Goal: Task Accomplishment & Management: Complete application form

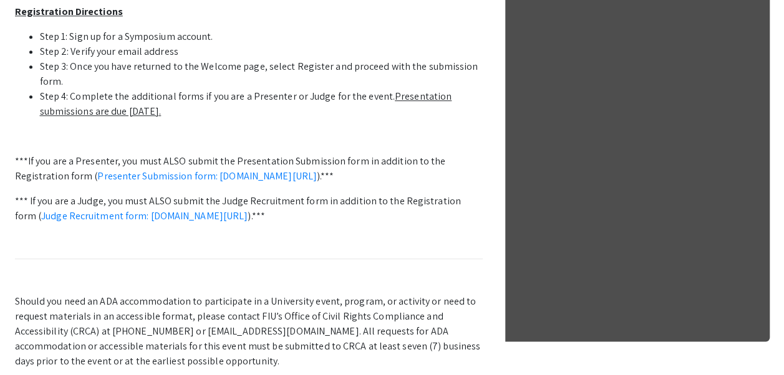
scroll to position [550, 0]
click at [261, 176] on link "Presenter Submission form: [DOMAIN_NAME][URL]" at bounding box center [206, 175] width 219 height 13
click at [216, 176] on link "Presenter Submission form: [DOMAIN_NAME][URL]" at bounding box center [206, 175] width 219 height 13
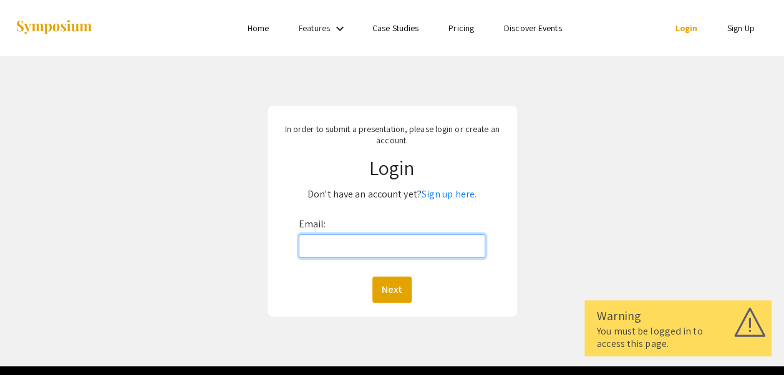
click at [314, 242] on input "Email:" at bounding box center [392, 246] width 187 height 24
type input "iali@barry.edu"
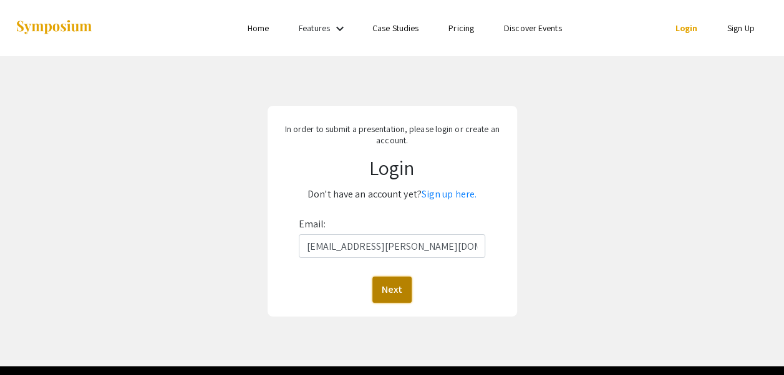
click at [400, 288] on button "Next" at bounding box center [391, 290] width 39 height 26
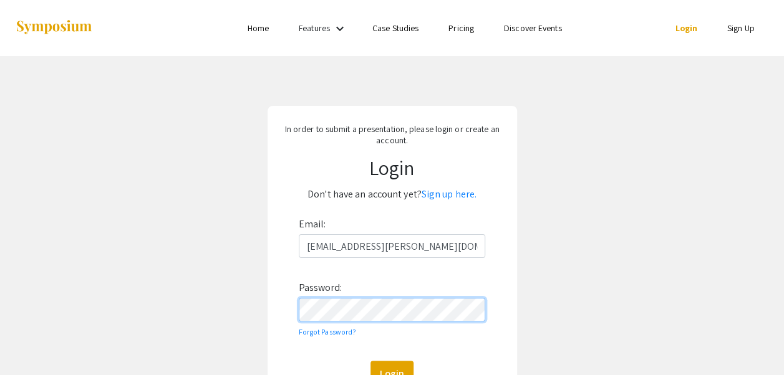
scroll to position [126, 0]
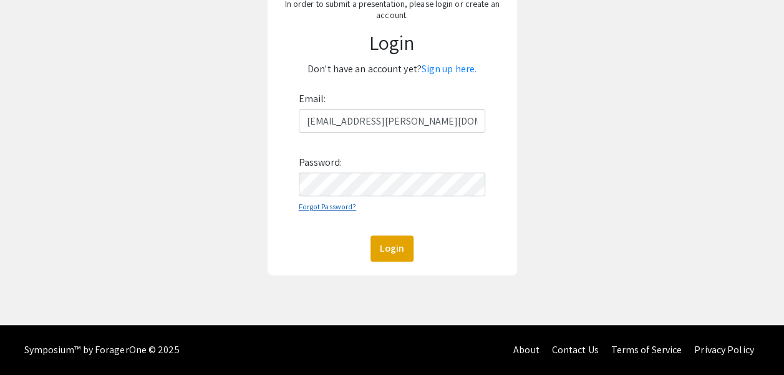
click at [333, 208] on link "Forgot Password?" at bounding box center [328, 206] width 58 height 9
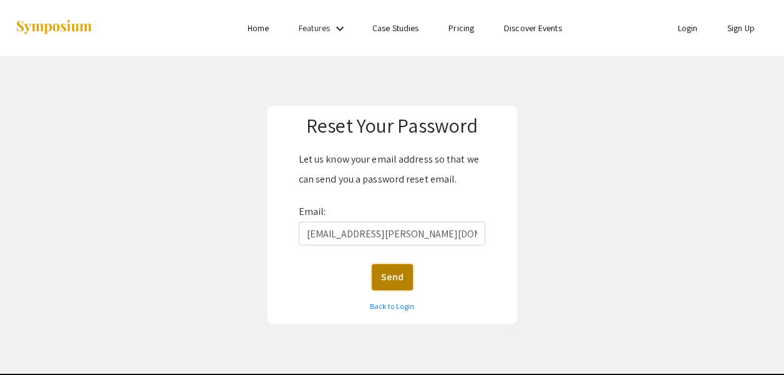
click at [400, 276] on button "Send" at bounding box center [392, 277] width 41 height 26
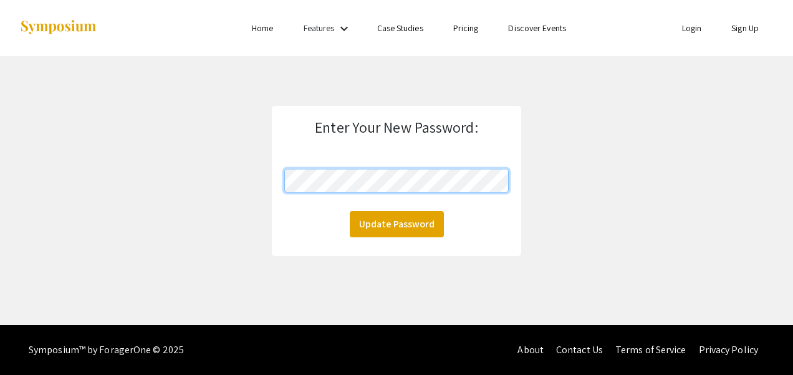
click button "Update Password" at bounding box center [397, 224] width 94 height 26
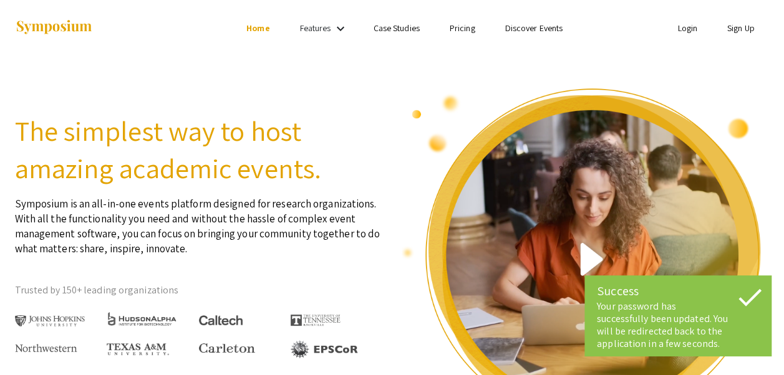
click at [406, 130] on img at bounding box center [586, 265] width 368 height 357
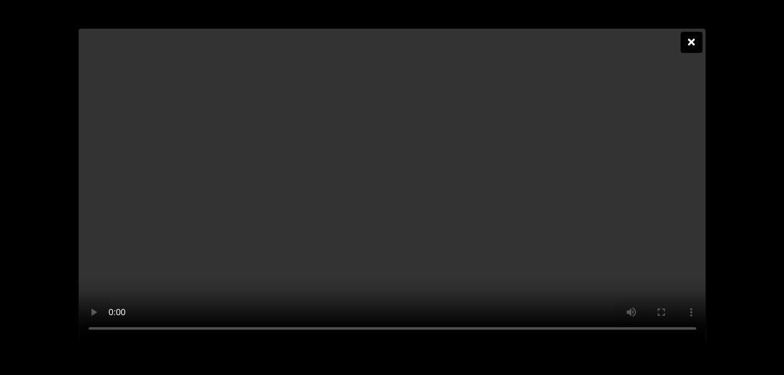
click at [688, 37] on icon at bounding box center [691, 42] width 7 height 10
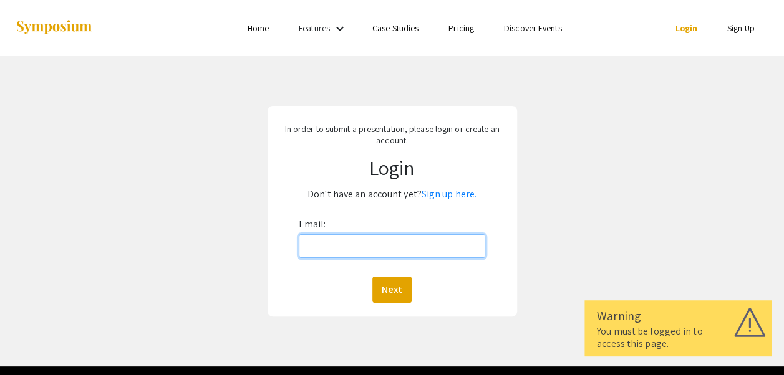
click at [334, 243] on input "Email:" at bounding box center [392, 246] width 187 height 24
type input "[EMAIL_ADDRESS][PERSON_NAME][DOMAIN_NAME]"
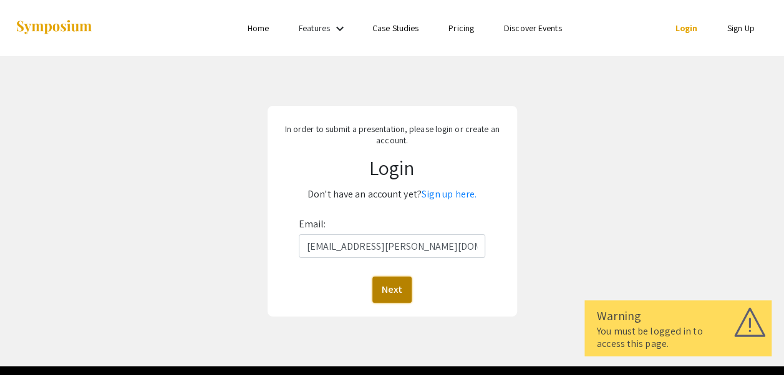
click at [392, 294] on button "Next" at bounding box center [391, 290] width 39 height 26
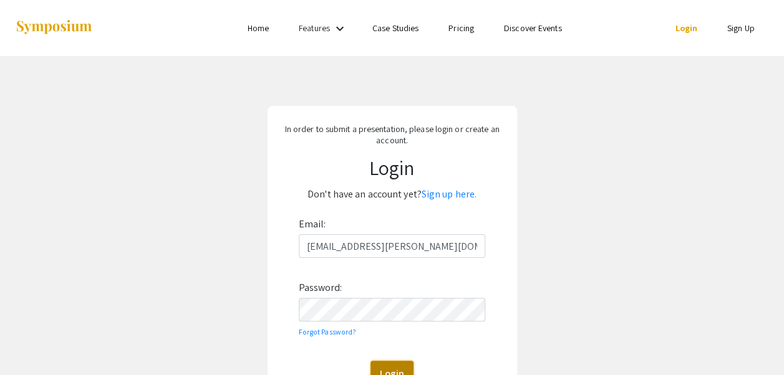
click at [392, 369] on button "Login" at bounding box center [391, 374] width 43 height 26
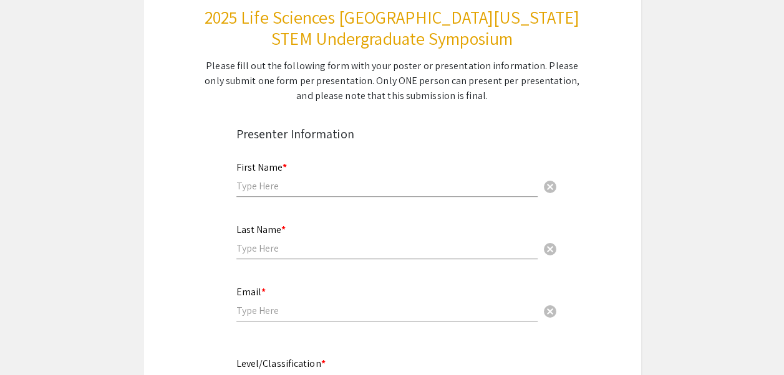
scroll to position [161, 0]
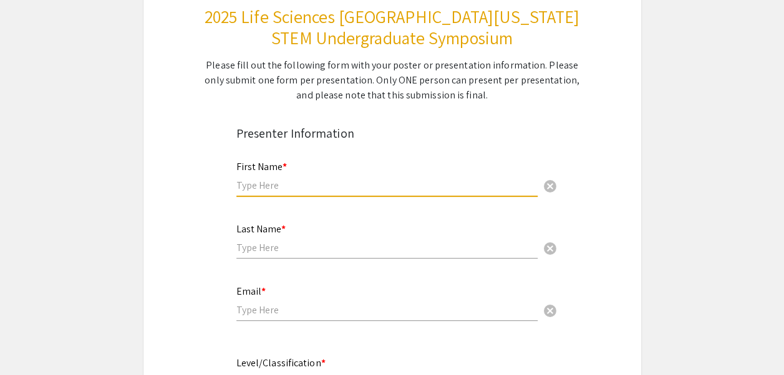
click at [359, 186] on input "text" at bounding box center [386, 185] width 301 height 13
type input "Shade"
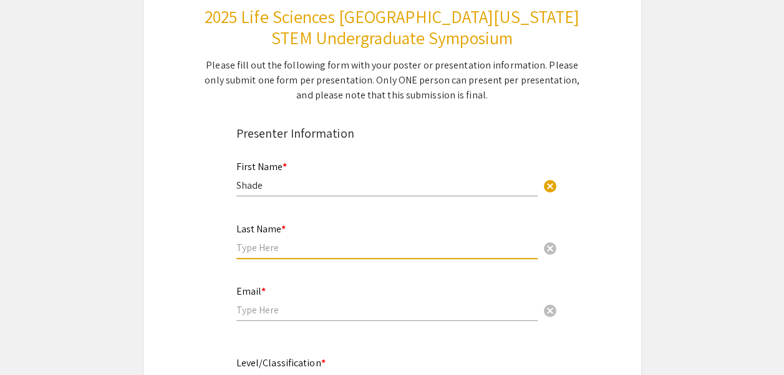
click at [272, 246] on input "text" at bounding box center [386, 247] width 301 height 13
type input "Parkes"
click at [271, 308] on input "email" at bounding box center [386, 310] width 301 height 13
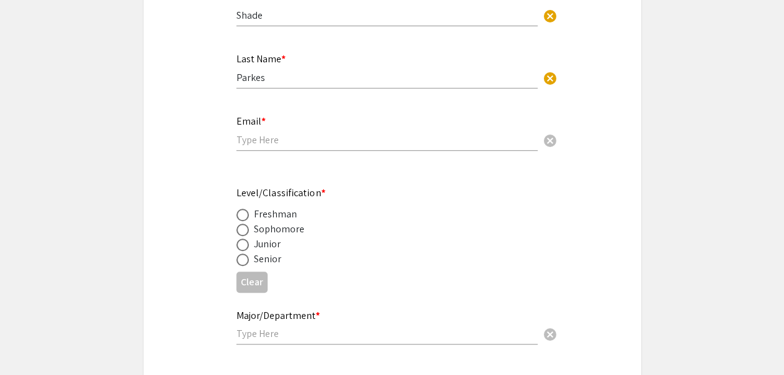
scroll to position [332, 0]
click at [243, 247] on span at bounding box center [242, 244] width 12 height 12
click at [243, 247] on input "radio" at bounding box center [242, 244] width 12 height 12
radio input "true"
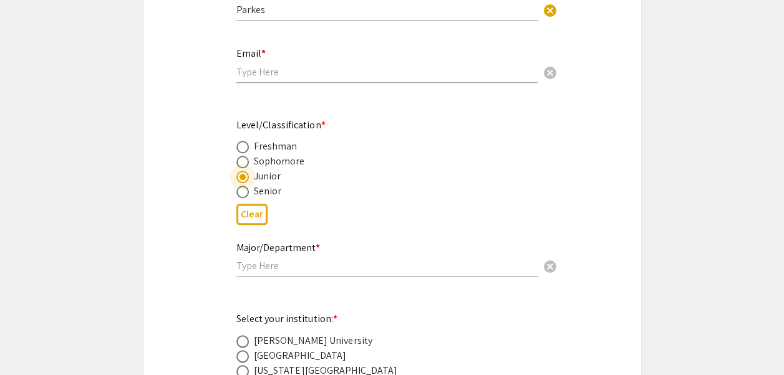
scroll to position [401, 0]
click at [374, 271] on input "text" at bounding box center [386, 264] width 301 height 13
type input "c"
type input "M"
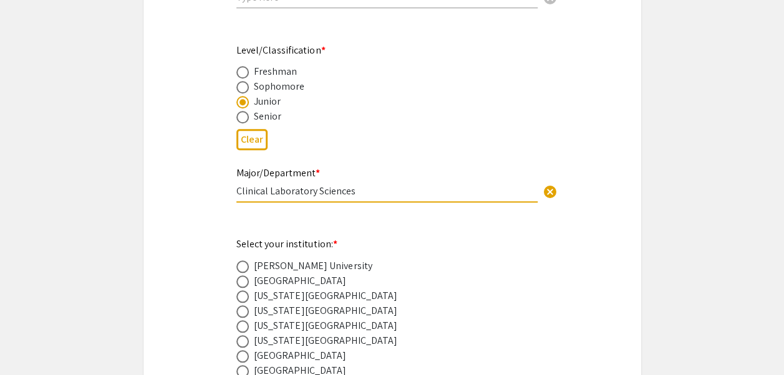
scroll to position [476, 0]
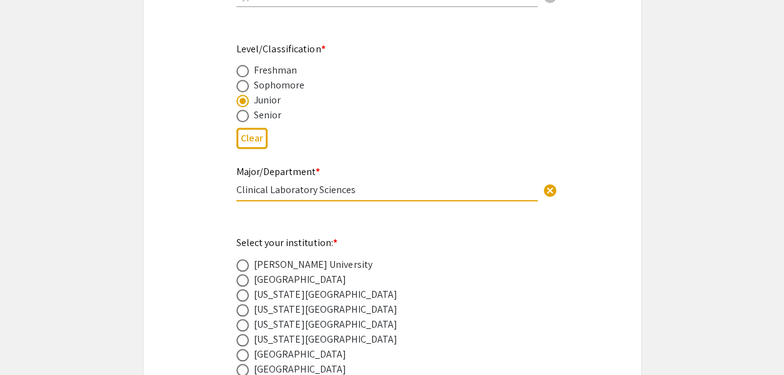
type input "Clinical Laboratory Sciences"
click at [243, 267] on span at bounding box center [242, 265] width 12 height 12
click at [243, 267] on input "radio" at bounding box center [242, 265] width 12 height 12
radio input "true"
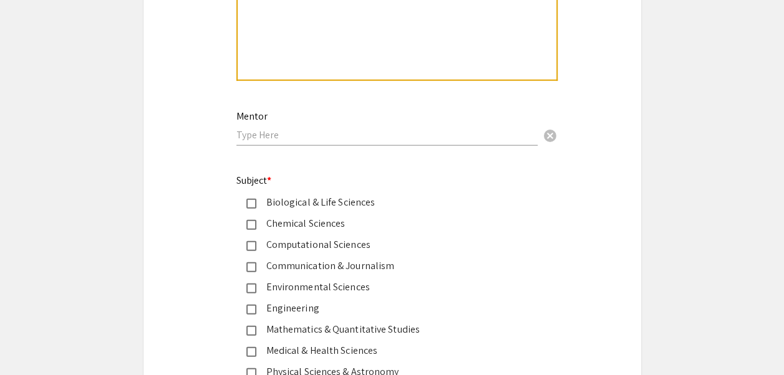
scroll to position [1475, 0]
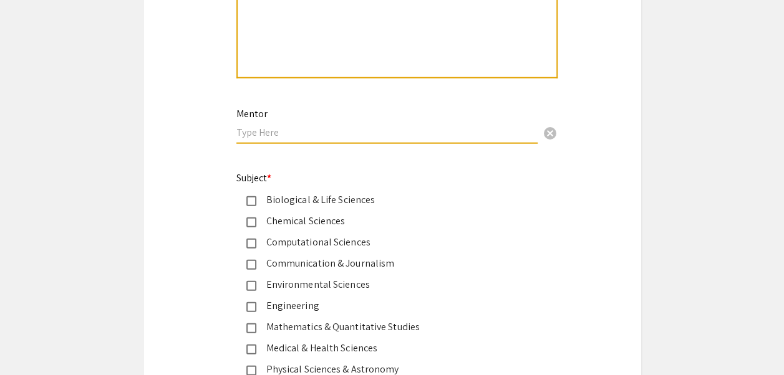
click at [363, 136] on input "text" at bounding box center [386, 132] width 301 height 13
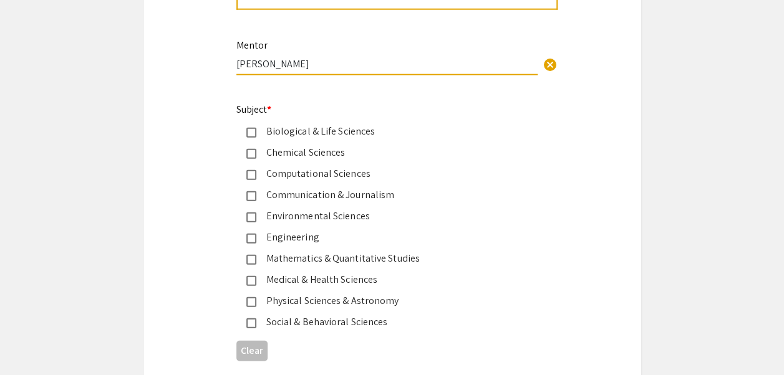
scroll to position [1545, 0]
type input "Dr. Inshan Ali"
click at [250, 283] on mat-pseudo-checkbox at bounding box center [251, 280] width 10 height 10
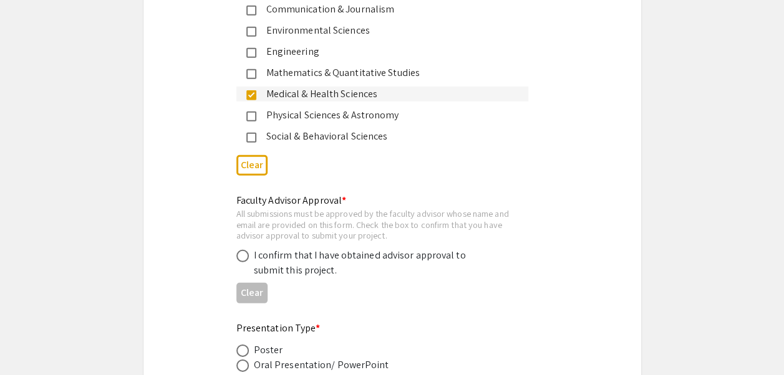
scroll to position [1730, 0]
click at [243, 259] on span at bounding box center [242, 255] width 12 height 12
click at [243, 259] on input "radio" at bounding box center [242, 255] width 12 height 12
radio input "true"
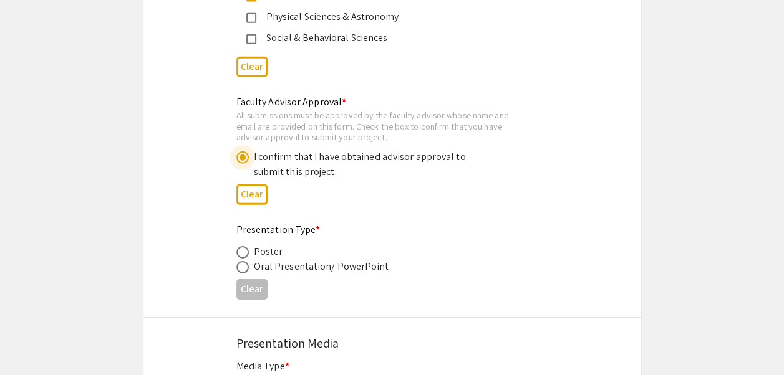
scroll to position [1829, 0]
click at [239, 252] on span at bounding box center [242, 252] width 12 height 12
click at [239, 252] on input "radio" at bounding box center [242, 252] width 12 height 12
radio input "true"
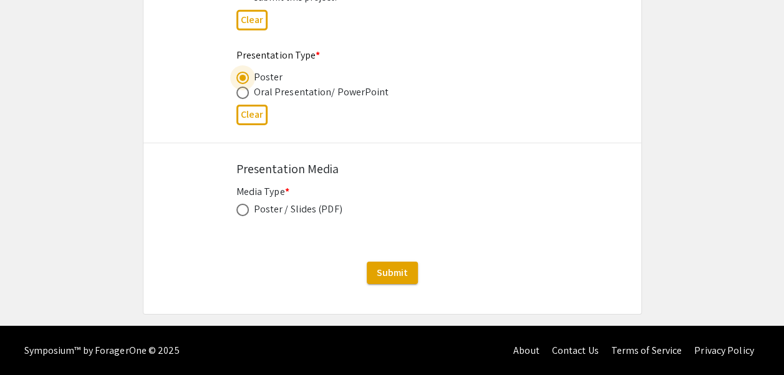
click at [243, 215] on span at bounding box center [242, 210] width 12 height 12
click at [243, 215] on input "radio" at bounding box center [242, 210] width 12 height 12
radio input "true"
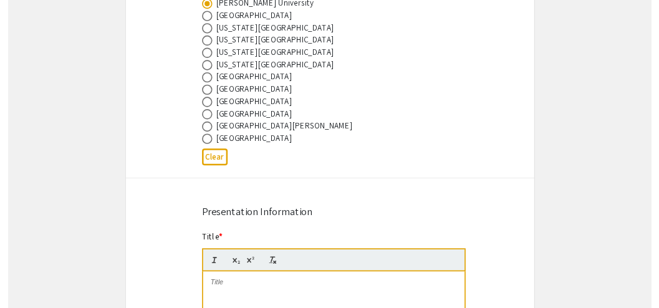
scroll to position [754, 0]
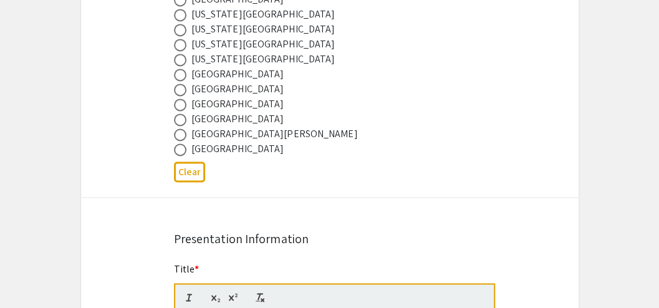
click at [347, 42] on div "Florida International University" at bounding box center [320, 44] width 292 height 15
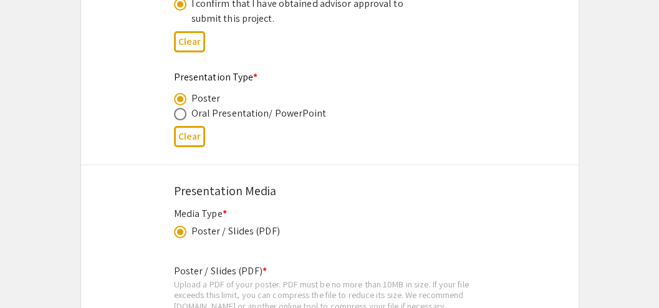
scroll to position [2191, 0]
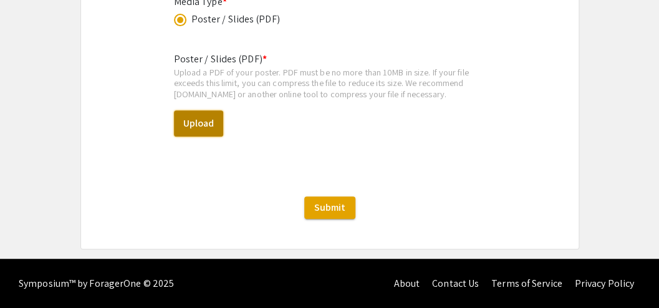
click at [193, 128] on button "Upload" at bounding box center [198, 123] width 49 height 26
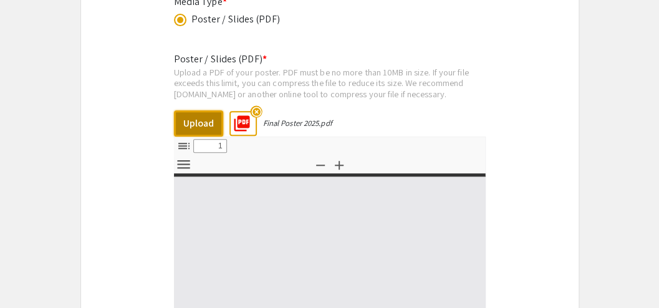
select select "custom"
type input "0"
select select "custom"
type input "1"
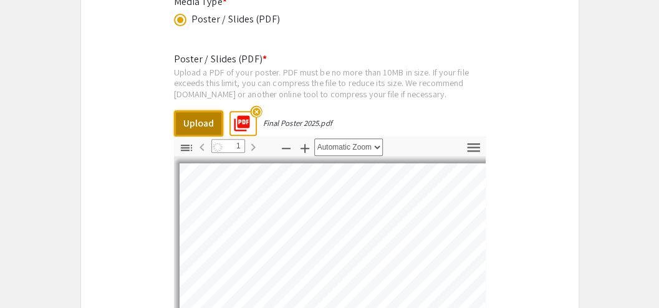
select select "auto"
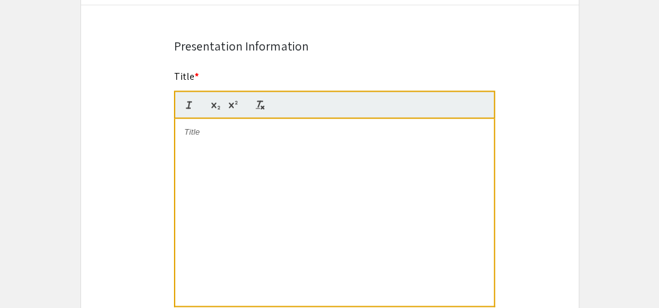
scroll to position [950, 0]
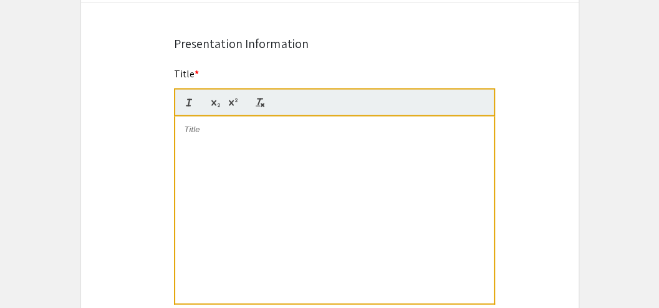
click at [260, 153] on div at bounding box center [334, 209] width 319 height 187
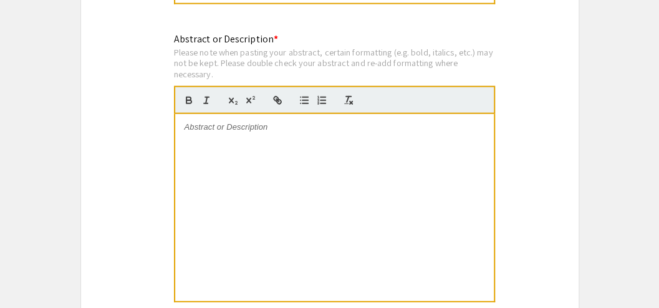
scroll to position [1255, 0]
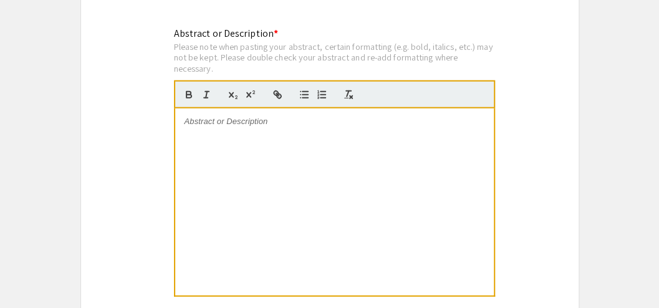
click at [473, 138] on div at bounding box center [334, 201] width 319 height 187
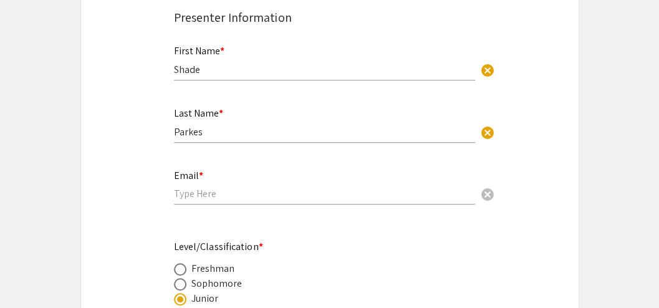
scroll to position [276, 0]
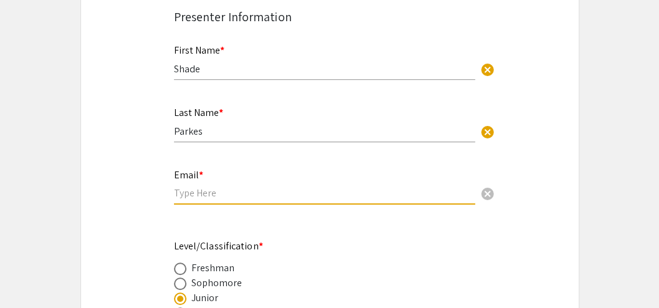
click at [206, 191] on input "email" at bounding box center [324, 192] width 301 height 13
paste input "shade.parkes@mymail.barry.edu"
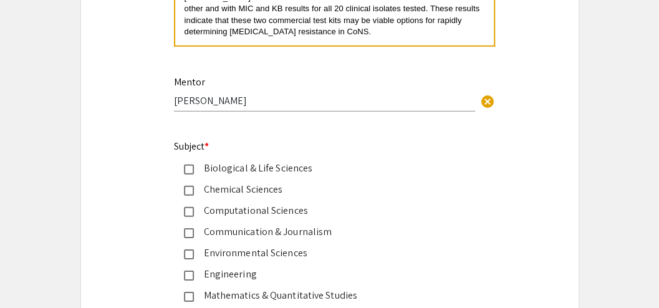
scroll to position [1600, 0]
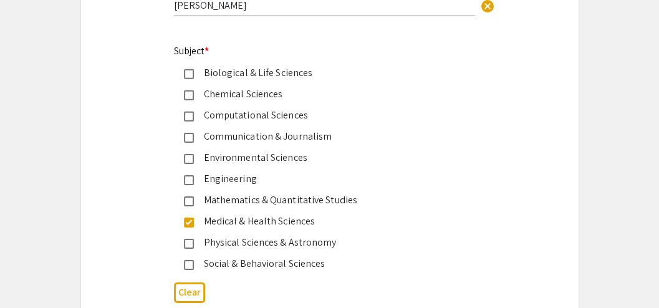
type input "shade.parkes@mymail.barry.edu"
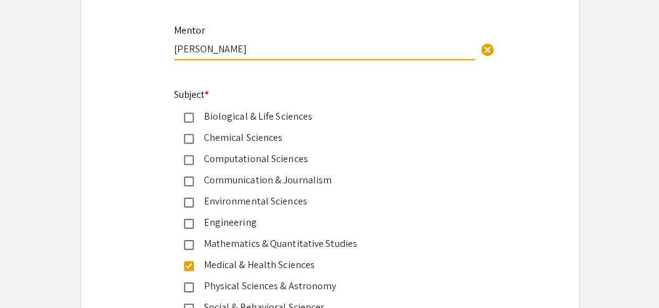
drag, startPoint x: 245, startPoint y: 49, endPoint x: 151, endPoint y: 42, distance: 94.4
paste input "Inshan Ali, MD, MS, D(ABMM), DipRCPath, MLS(ASCP)CM"
drag, startPoint x: 404, startPoint y: 49, endPoint x: 388, endPoint y: 49, distance: 15.6
click at [388, 49] on input "Inshan Ali, MD, MS, D(ABMM), DipRCPath, MLS(ASCP)CM" at bounding box center [324, 48] width 301 height 13
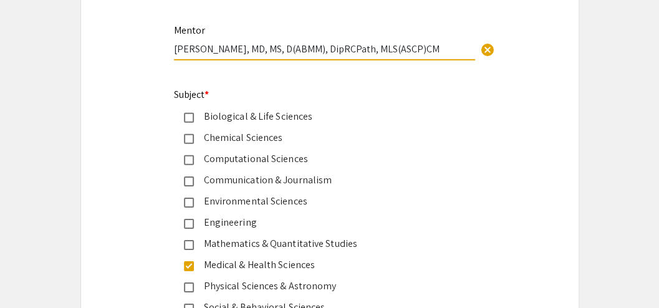
type input "Inshan Ali, MD, MS, D(ABMM), DipRCPath, MLS(ASCP)CM"
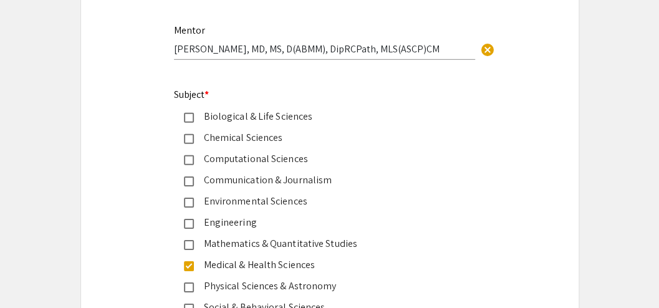
click at [460, 124] on div "Biological & Life Sciences" at bounding box center [320, 116] width 292 height 15
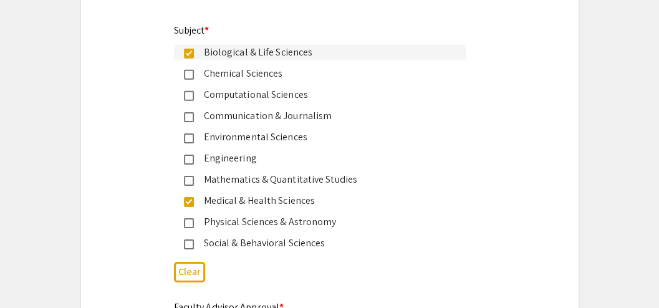
scroll to position [1622, 0]
click at [187, 53] on mat-pseudo-checkbox at bounding box center [189, 53] width 10 height 10
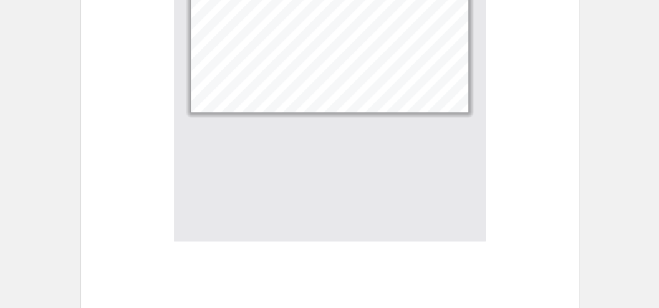
scroll to position [2518, 0]
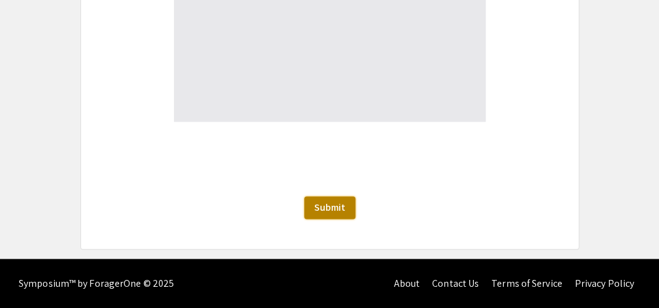
click at [323, 207] on span "Submit" at bounding box center [329, 207] width 31 height 13
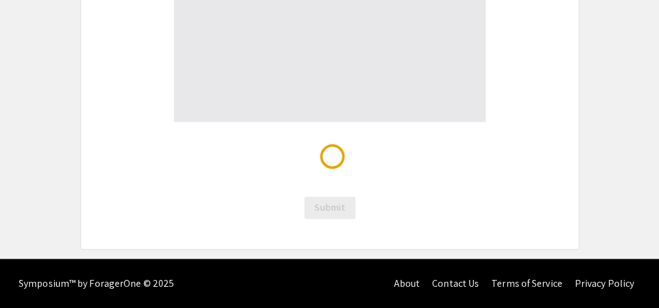
scroll to position [39, 0]
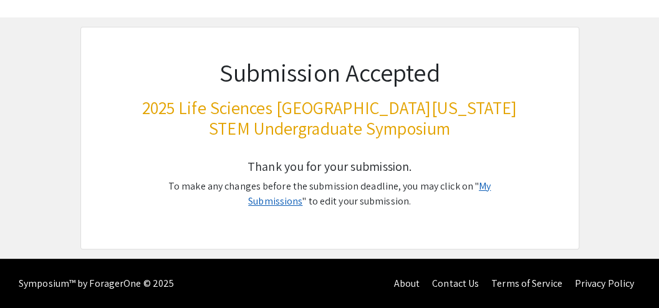
click at [469, 189] on link "My Submissions" at bounding box center [369, 194] width 243 height 28
